Goal: Transaction & Acquisition: Obtain resource

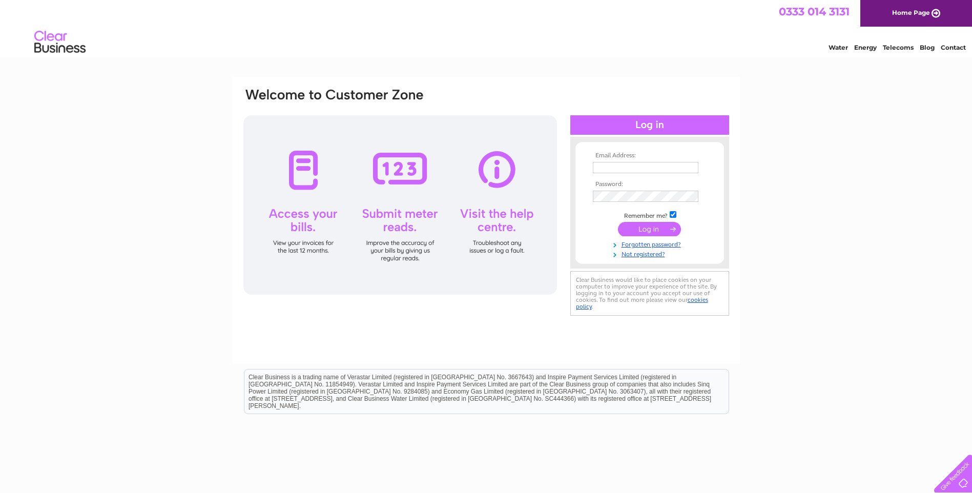
type input "accounts@scotech-welding.co.uk"
click at [639, 230] on input "submit" at bounding box center [649, 229] width 63 height 14
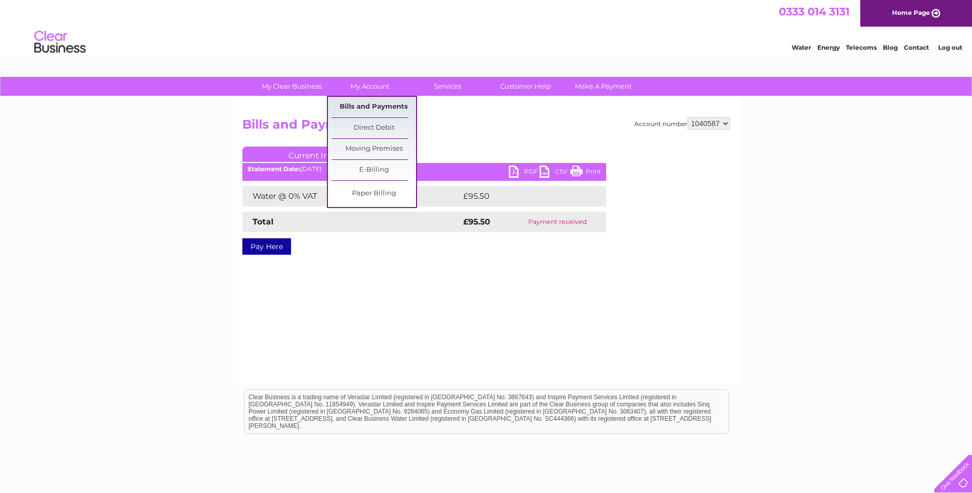
click at [380, 107] on link "Bills and Payments" at bounding box center [374, 107] width 85 height 20
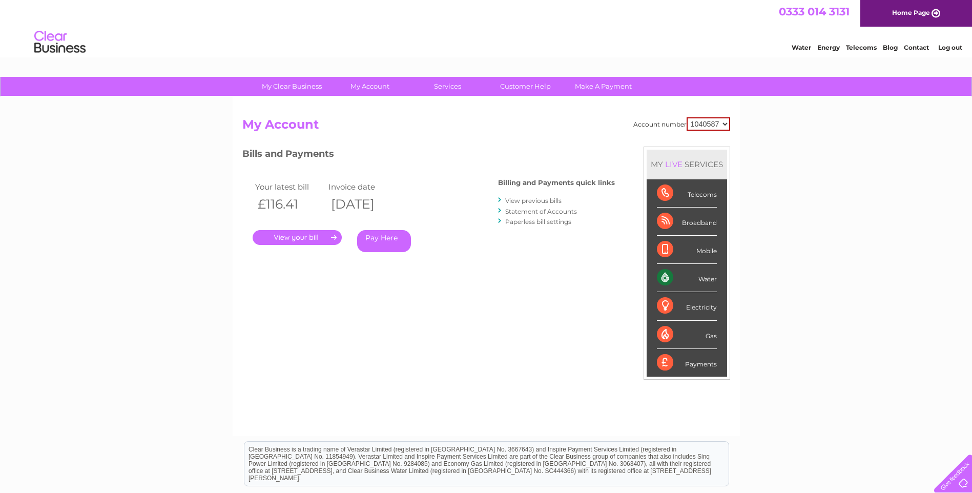
click at [525, 199] on link "View previous bills" at bounding box center [533, 201] width 56 height 8
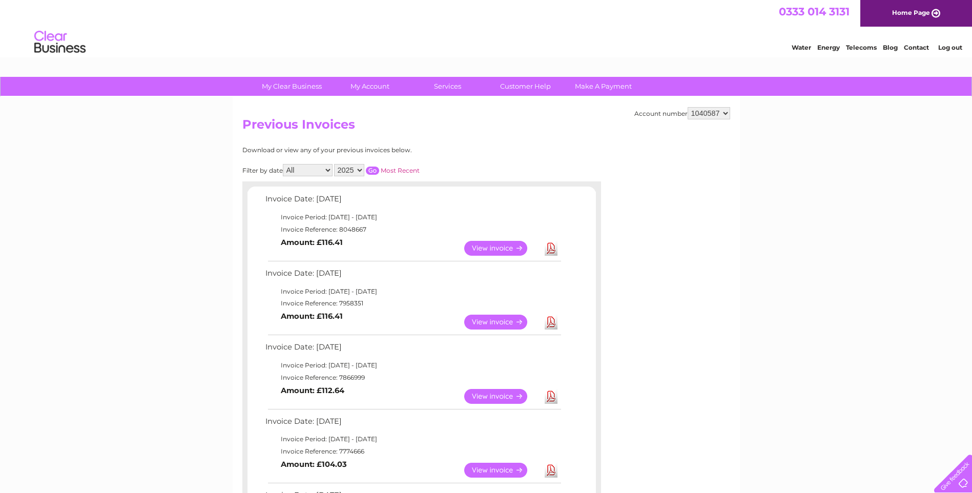
click at [343, 296] on td "Invoice Period: 1 August 2025 - 31 August 2025" at bounding box center [413, 291] width 300 height 12
click at [553, 320] on link "Download" at bounding box center [551, 322] width 13 height 15
